Goal: Contribute content

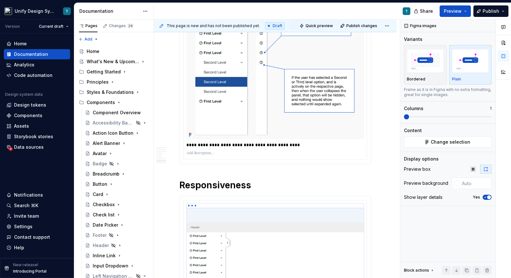
scroll to position [2051, 0]
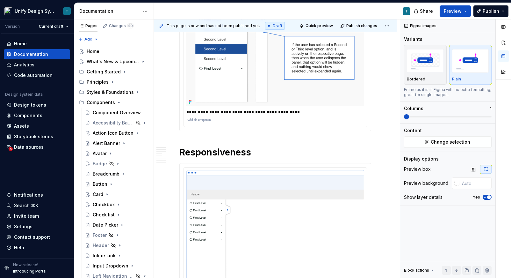
click at [220, 102] on img at bounding box center [275, 36] width 178 height 141
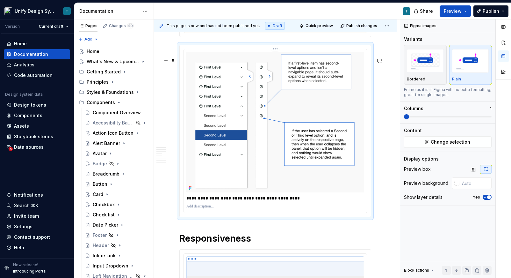
scroll to position [1955, 0]
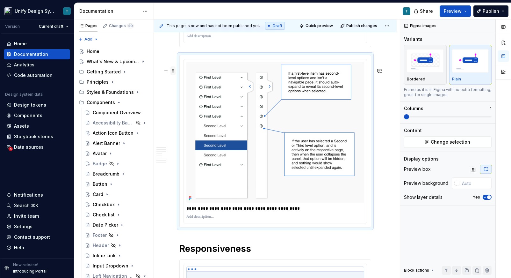
click at [173, 71] on span at bounding box center [173, 70] width 5 height 9
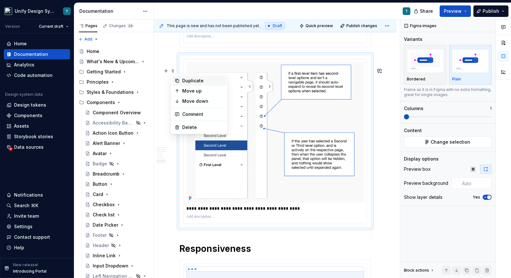
click at [203, 80] on div "Duplicate" at bounding box center [202, 80] width 41 height 6
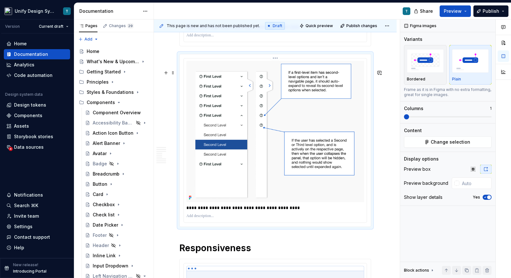
scroll to position [2170, 0]
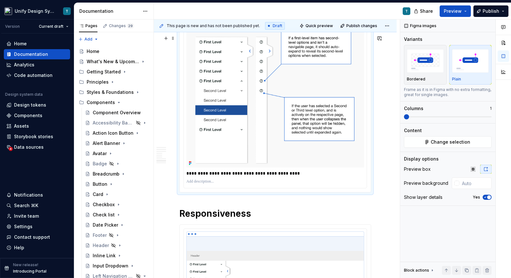
click at [280, 115] on img at bounding box center [275, 96] width 178 height 141
click at [441, 142] on span "Change selection" at bounding box center [451, 142] width 40 height 6
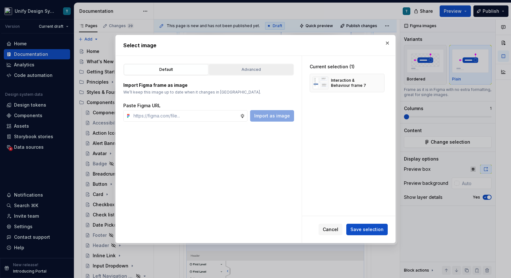
click at [254, 73] on button "Advanced" at bounding box center [251, 69] width 84 height 11
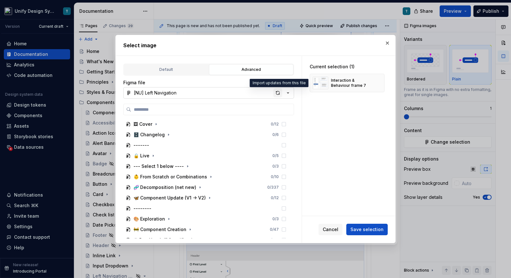
click at [278, 93] on div "button" at bounding box center [277, 92] width 9 height 9
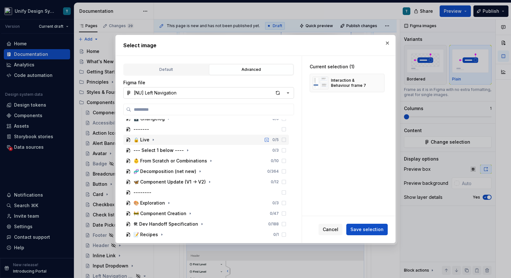
scroll to position [0, 0]
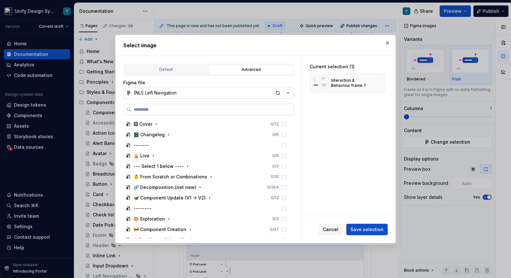
click at [192, 112] on input "search" at bounding box center [212, 109] width 163 height 6
type textarea "*"
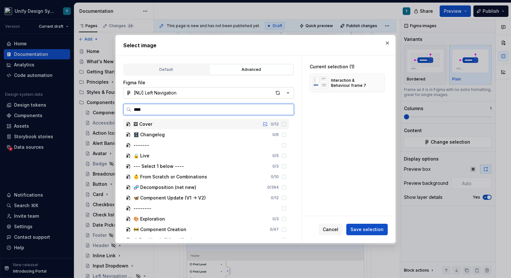
type input "*****"
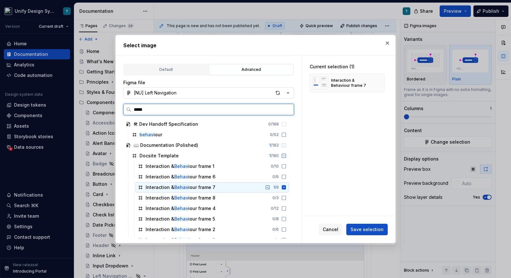
click at [212, 185] on div "Interaction & Behav iour frame 7" at bounding box center [181, 187] width 70 height 6
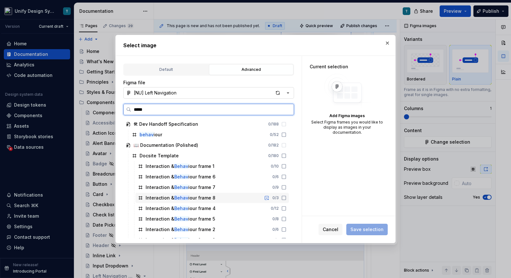
click at [210, 196] on div "Interaction & Behav iour frame 8" at bounding box center [181, 197] width 70 height 6
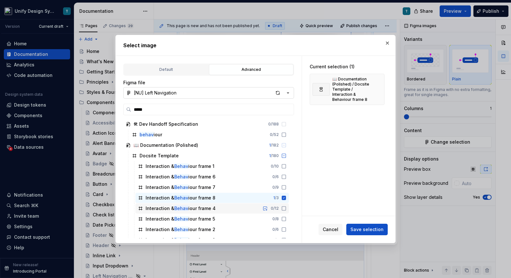
scroll to position [7, 0]
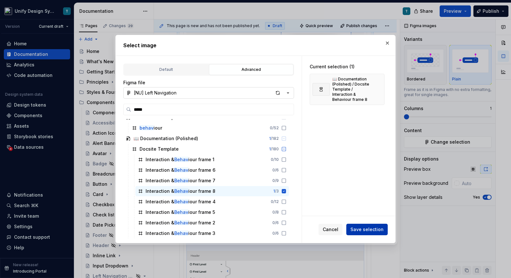
click at [358, 230] on span "Save selection" at bounding box center [367, 229] width 33 height 6
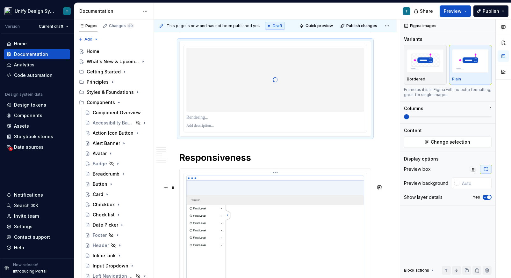
scroll to position [2111, 0]
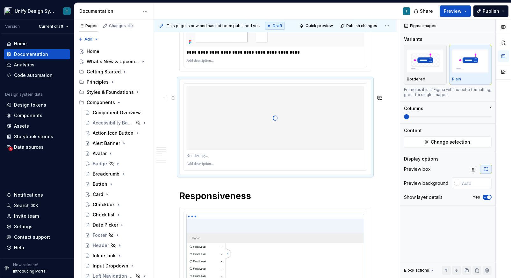
click at [201, 159] on p at bounding box center [275, 155] width 178 height 6
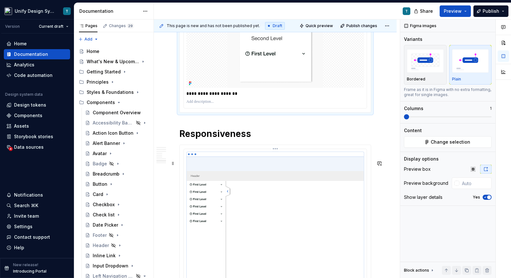
scroll to position [2223, 0]
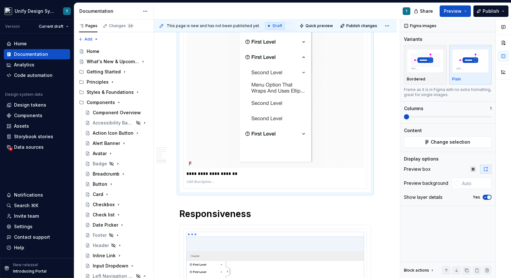
click at [242, 177] on p "**********" at bounding box center [276, 173] width 181 height 6
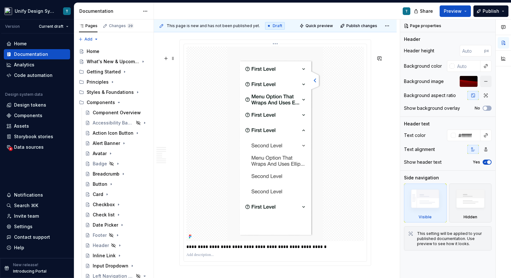
scroll to position [2128, 0]
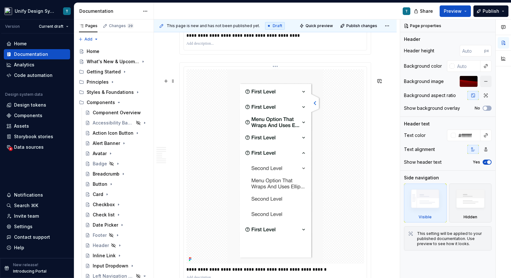
click at [265, 174] on img at bounding box center [276, 166] width 96 height 194
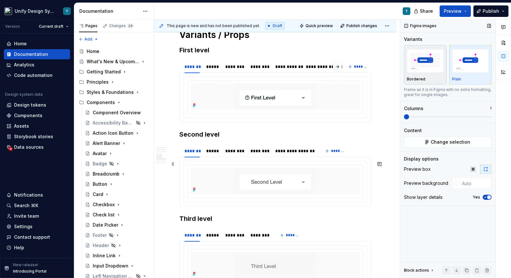
scroll to position [592, 0]
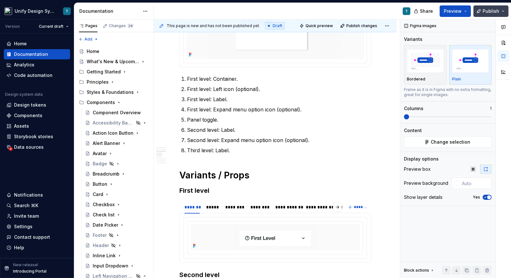
click at [491, 14] on span "Publish" at bounding box center [491, 11] width 17 height 6
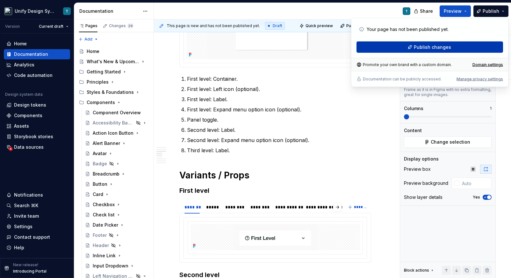
click at [397, 48] on button "Publish changes" at bounding box center [430, 46] width 147 height 11
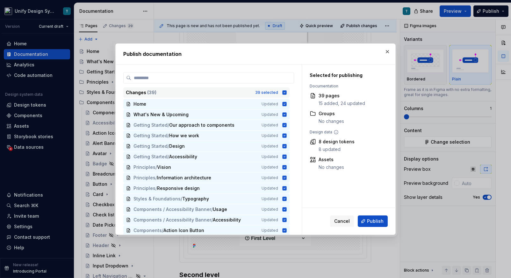
click at [260, 92] on div "39 selected" at bounding box center [266, 92] width 23 height 5
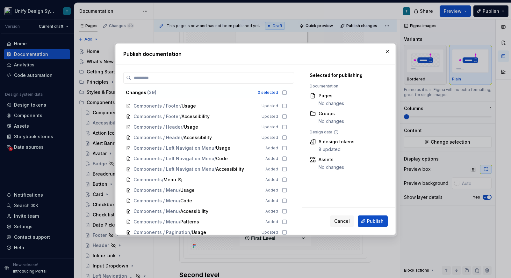
scroll to position [213, 0]
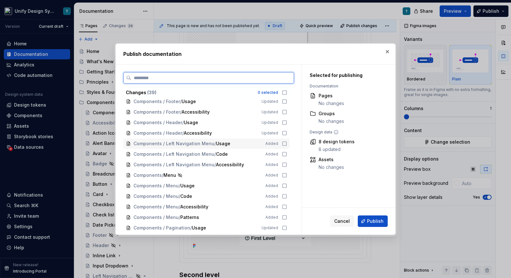
click at [181, 145] on span "Components / Left Navigation Menu" at bounding box center [174, 143] width 81 height 6
click at [194, 156] on span "Components / Left Navigation Menu" at bounding box center [174, 154] width 81 height 6
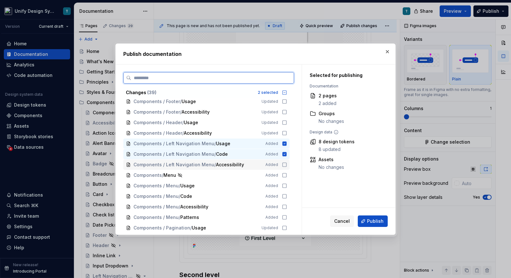
click at [200, 165] on span "Components / Left Navigation Menu" at bounding box center [174, 164] width 81 height 6
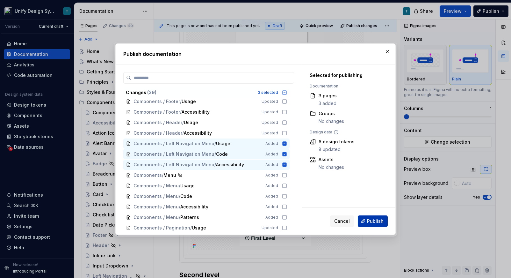
click at [371, 218] on span "Publish" at bounding box center [375, 221] width 17 height 6
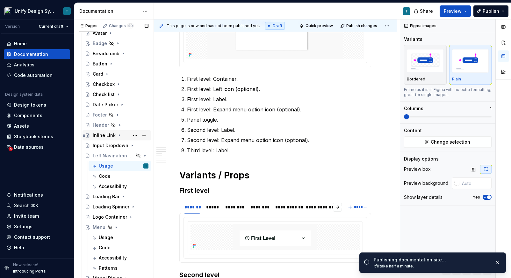
scroll to position [122, 0]
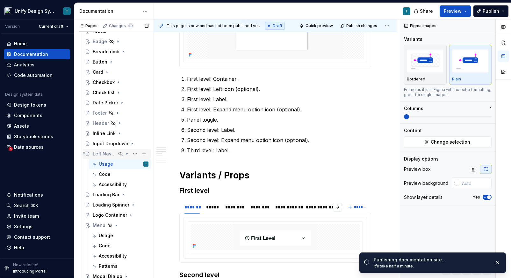
click at [126, 152] on icon "Page tree" at bounding box center [126, 153] width 5 height 5
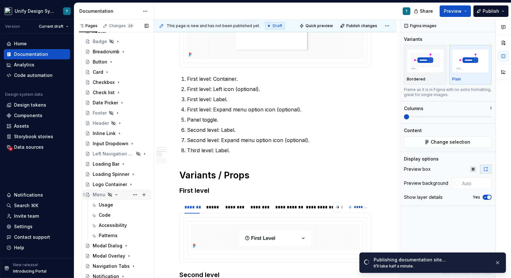
click at [117, 194] on icon "Page tree" at bounding box center [116, 194] width 5 height 5
click at [116, 195] on icon "Page tree" at bounding box center [116, 194] width 5 height 5
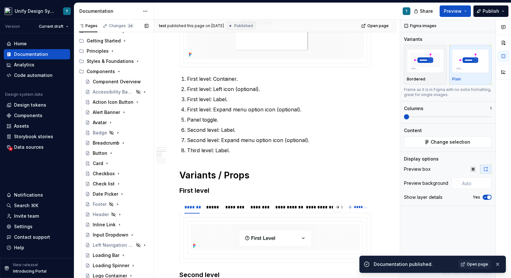
scroll to position [0, 0]
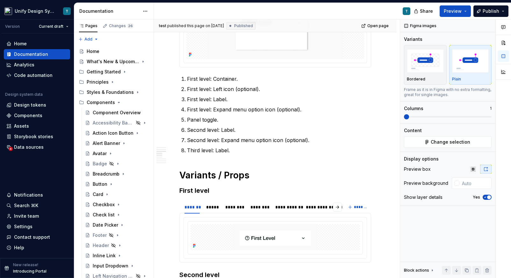
type textarea "*"
